Goal: Information Seeking & Learning: Learn about a topic

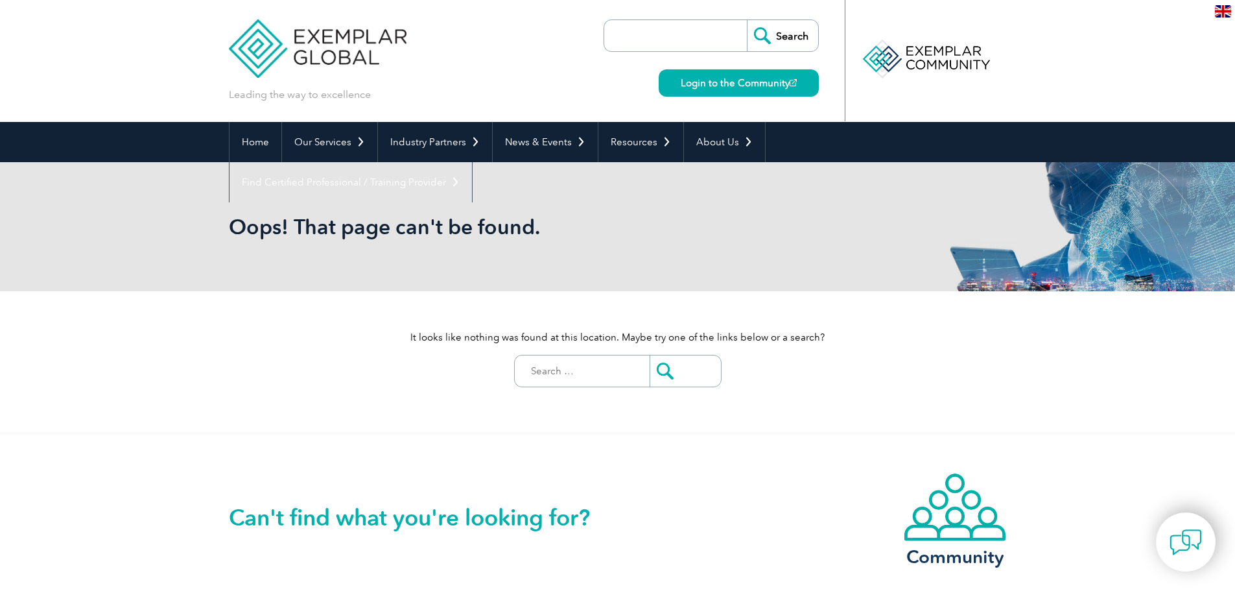
click at [552, 366] on input "Search for:" at bounding box center [585, 370] width 128 height 31
type input "internal auditor"
click at [650, 355] on input "submit" at bounding box center [685, 370] width 71 height 31
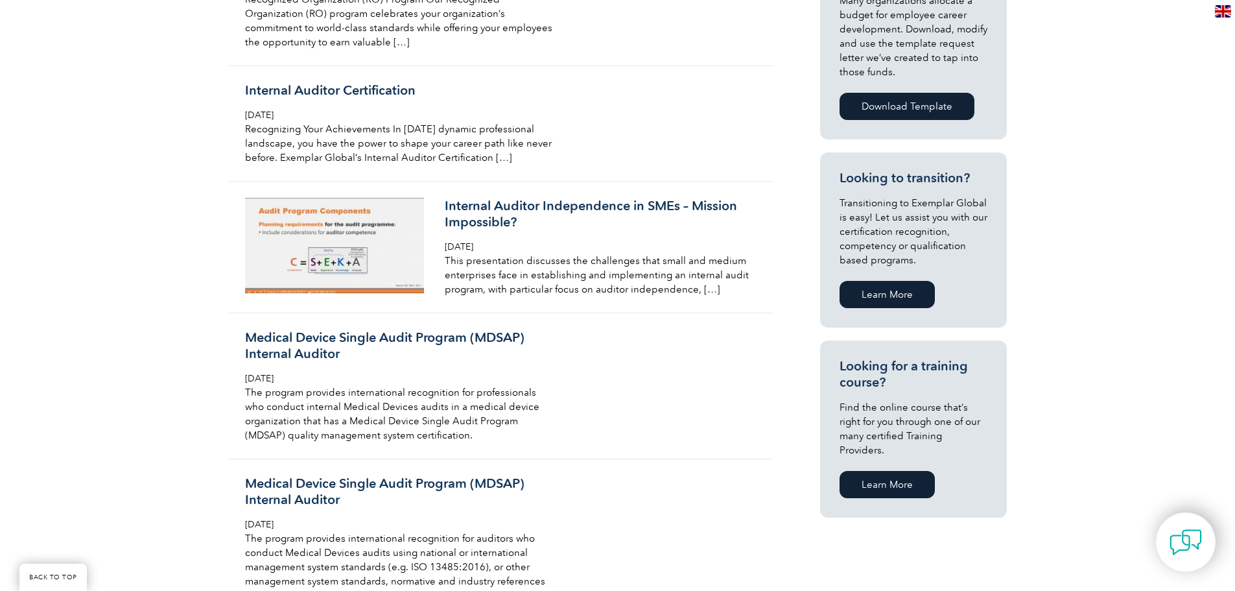
scroll to position [584, 0]
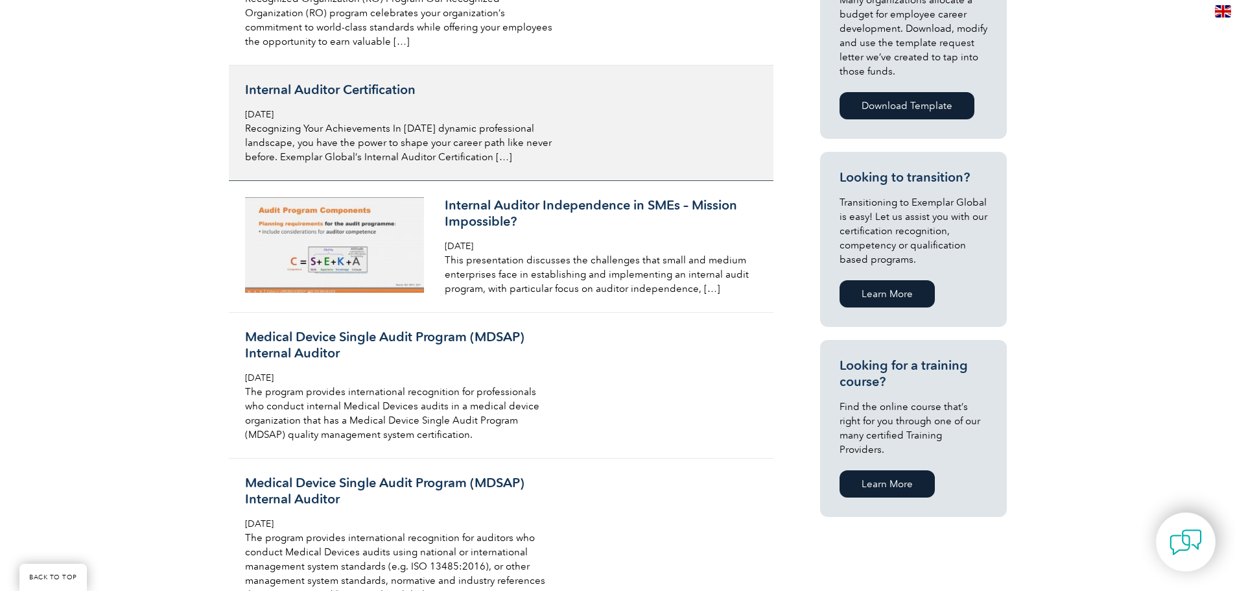
click at [279, 85] on h3 "Internal Auditor Certification" at bounding box center [398, 90] width 307 height 16
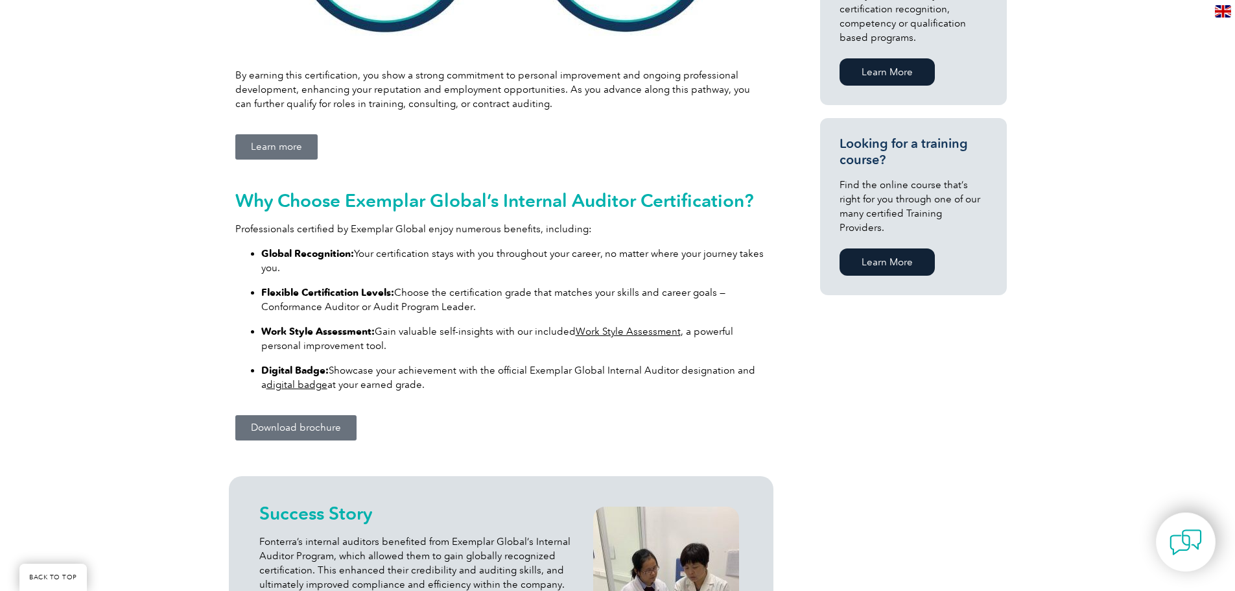
scroll to position [1102, 0]
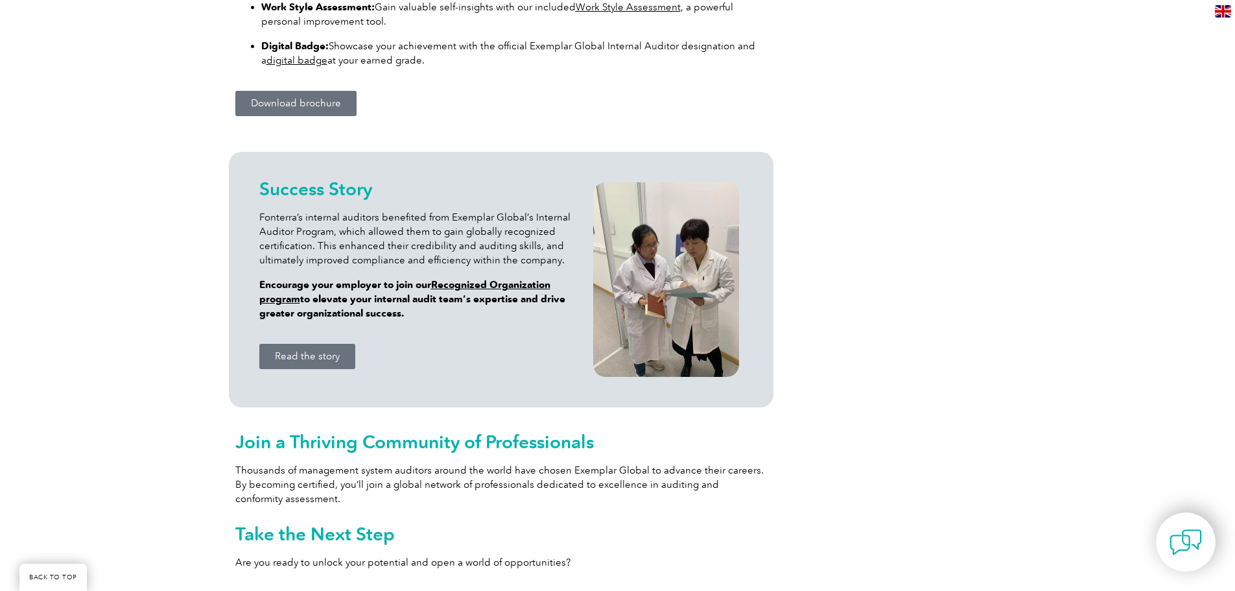
click at [273, 104] on span "Download brochure" at bounding box center [296, 104] width 90 height 10
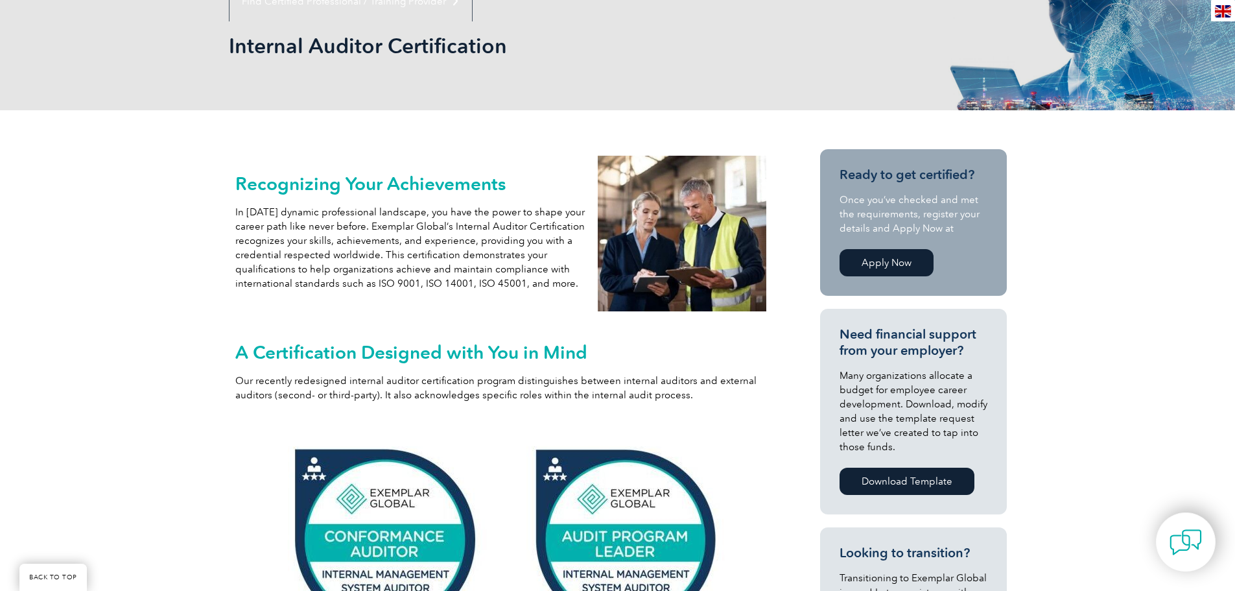
scroll to position [259, 0]
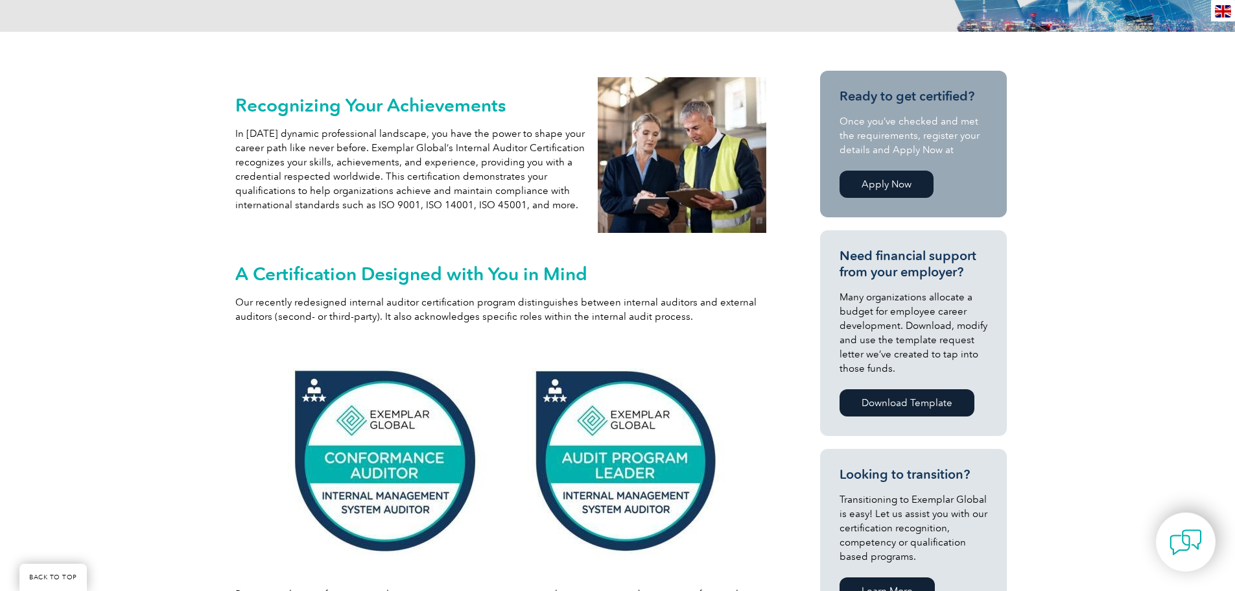
click at [862, 179] on link "Apply Now" at bounding box center [887, 184] width 94 height 27
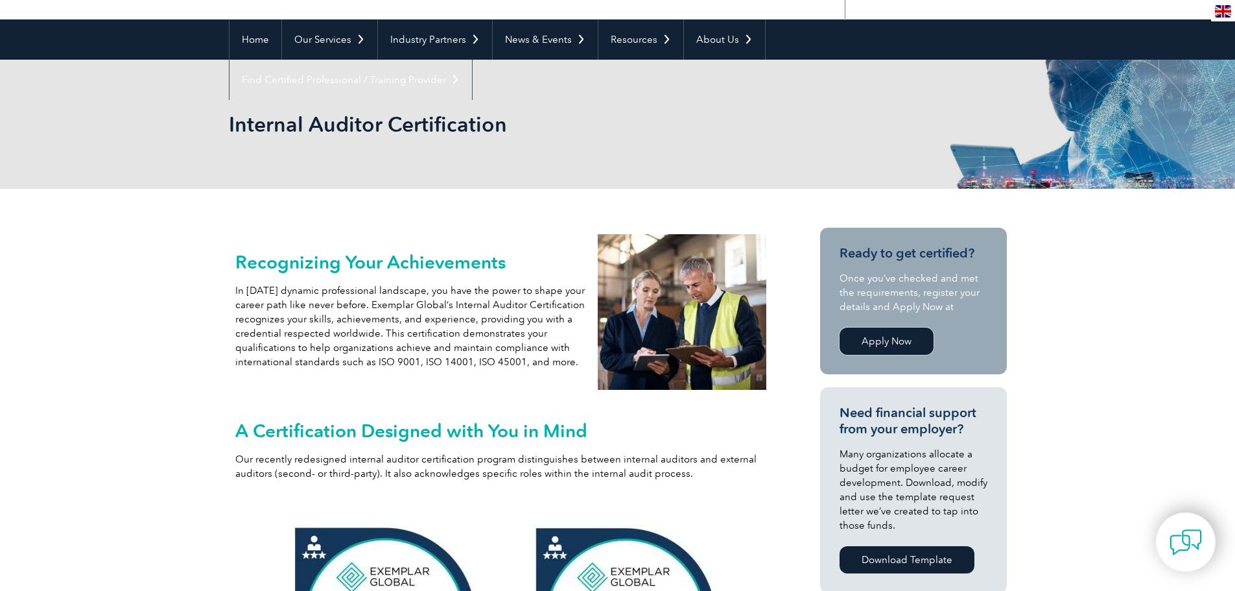
scroll to position [0, 0]
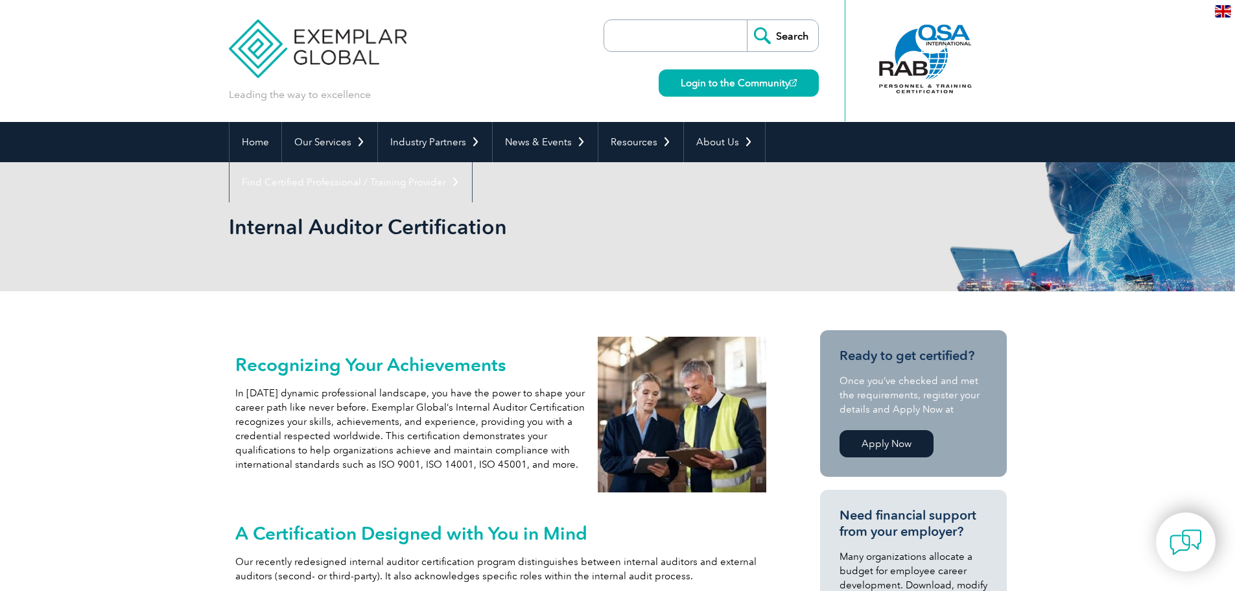
click at [636, 29] on input "search" at bounding box center [679, 35] width 136 height 31
type input "certification expiry"
click at [747, 20] on input "Search" at bounding box center [782, 35] width 71 height 31
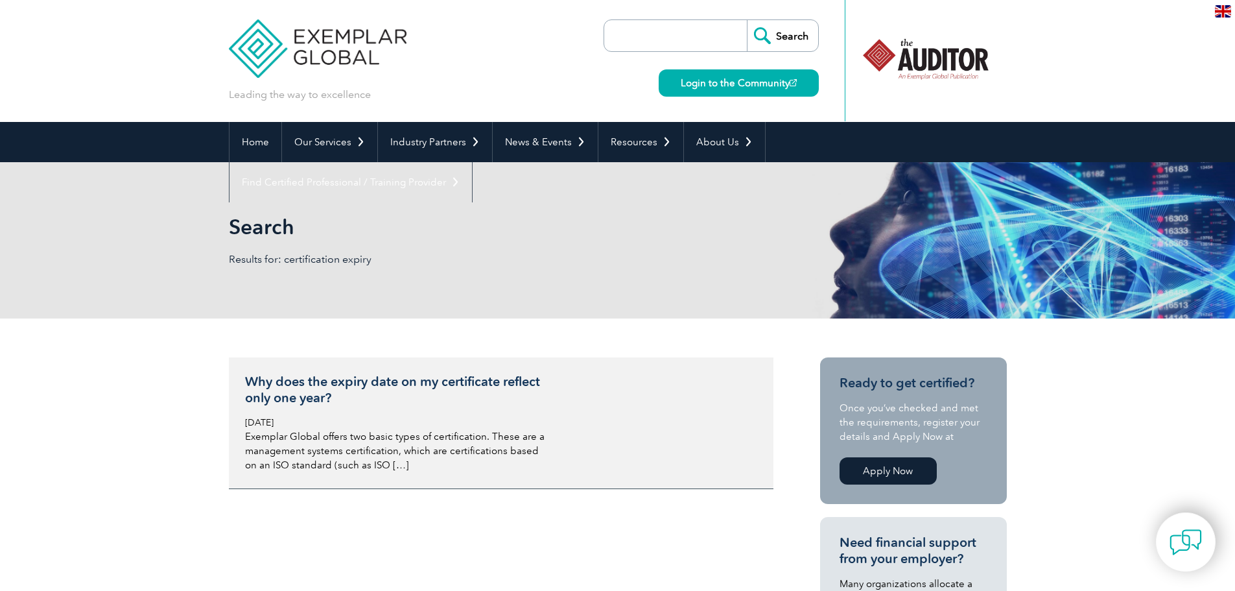
click at [305, 392] on h3 "Why does the expiry date on my certificate reflect only one year?" at bounding box center [398, 389] width 307 height 32
